Goal: Check status

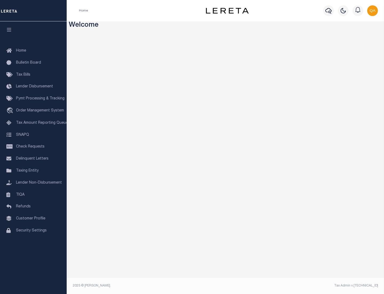
click at [33, 147] on span "Check Requests" at bounding box center [30, 147] width 29 height 4
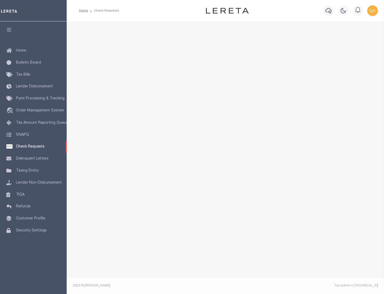
select select "50"
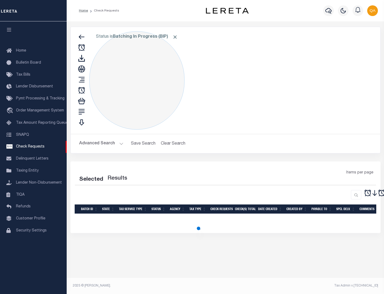
select select "50"
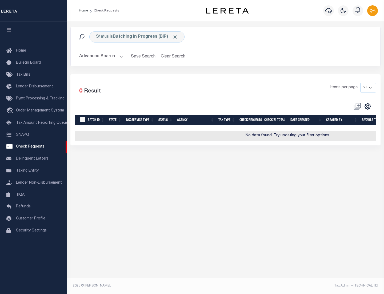
click at [175, 37] on span "Click to Remove" at bounding box center [175, 37] width 6 height 6
